Goal: Task Accomplishment & Management: Use online tool/utility

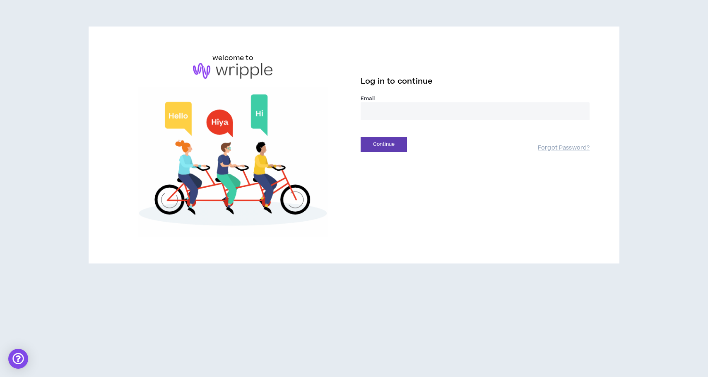
type input "**********"
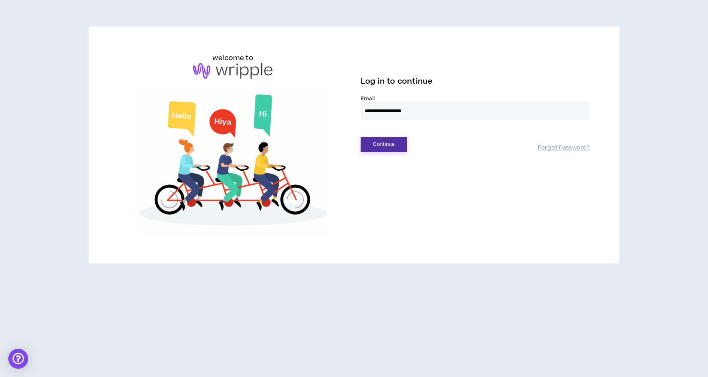
click at [384, 143] on button "Continue" at bounding box center [384, 144] width 46 height 15
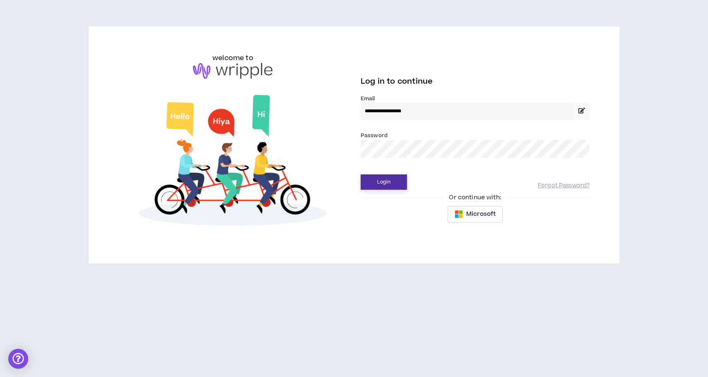
click at [383, 184] on button "Login" at bounding box center [384, 181] width 46 height 15
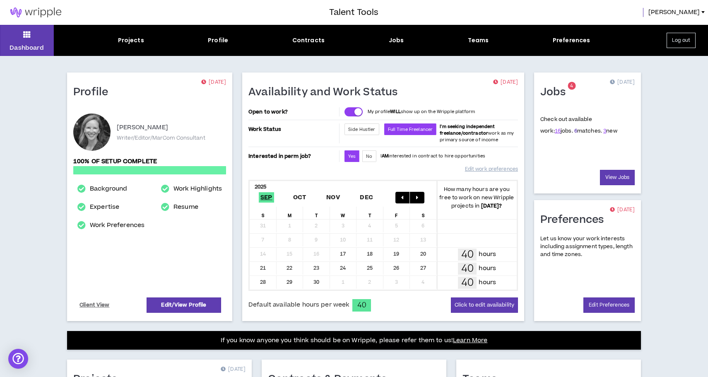
click at [574, 132] on link "6" at bounding box center [575, 130] width 3 height 7
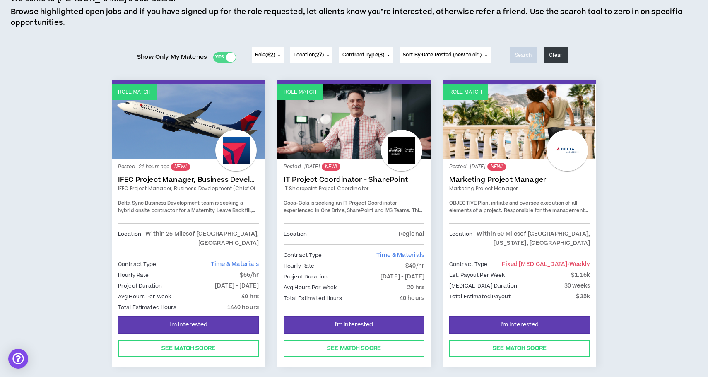
scroll to position [69, 0]
click at [206, 178] on link "IFEC Project Manager, Business Development (Chief of Staff)" at bounding box center [188, 179] width 141 height 8
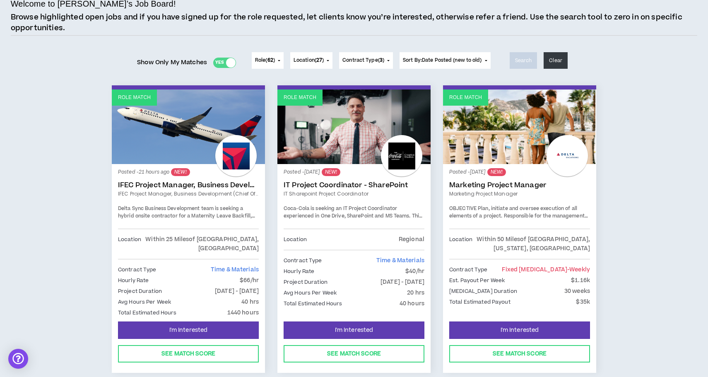
scroll to position [69, 0]
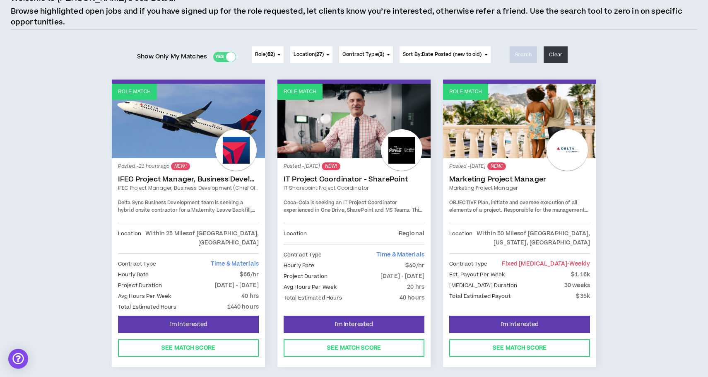
click at [492, 179] on link "Marketing Project Manager" at bounding box center [519, 179] width 141 height 8
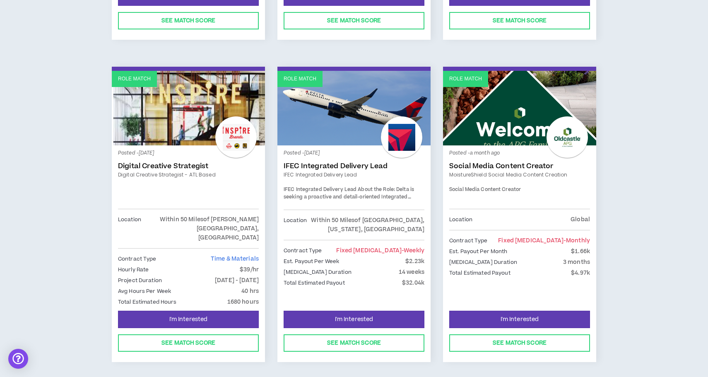
scroll to position [396, 0]
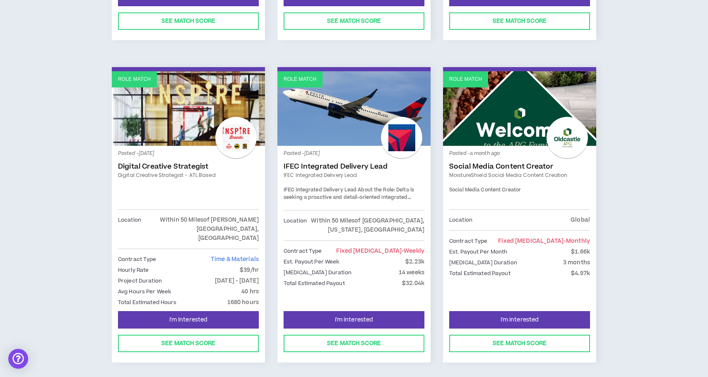
click at [164, 162] on link "Digital Creative Strategist" at bounding box center [188, 166] width 141 height 8
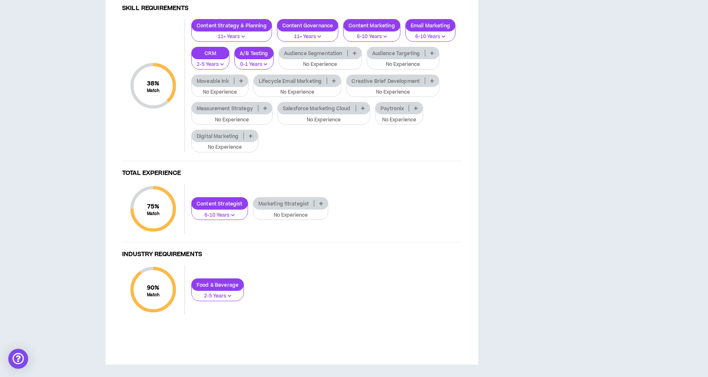
scroll to position [1136, 0]
